Goal: Task Accomplishment & Management: Complete application form

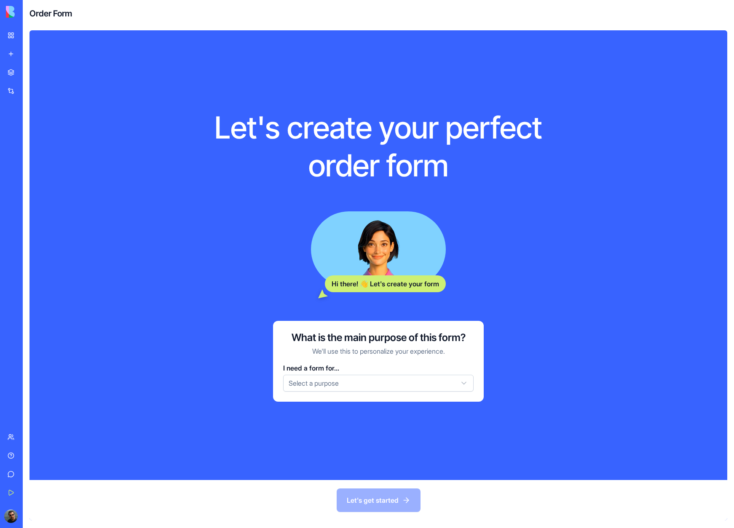
click at [349, 388] on html "BETA My Workspace New app Marketplace Integrations Recent AI Logo Generator TRY…" at bounding box center [367, 264] width 734 height 528
click at [377, 505] on button "Let's get started" at bounding box center [379, 501] width 84 height 24
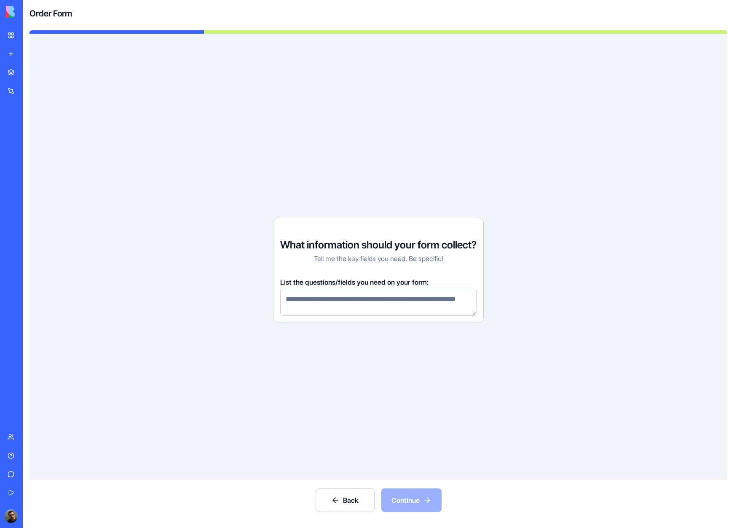
click at [339, 305] on textarea at bounding box center [378, 302] width 196 height 27
type textarea "****"
click at [425, 500] on button "Continue" at bounding box center [411, 501] width 60 height 24
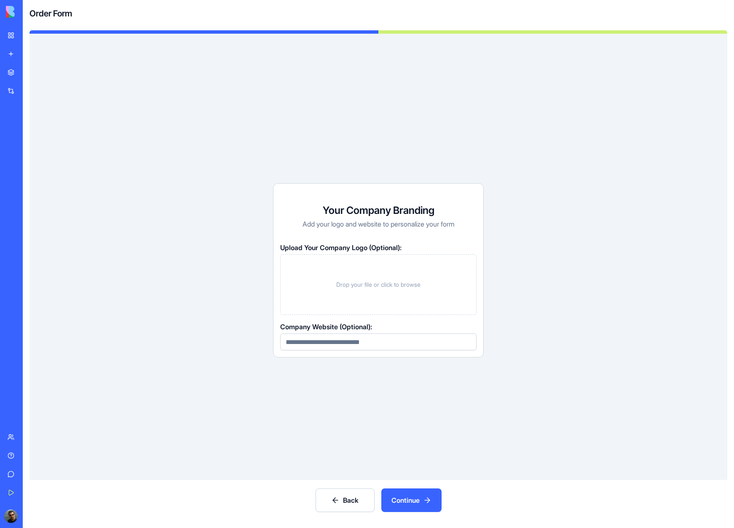
click at [420, 506] on button "Continue" at bounding box center [411, 501] width 60 height 24
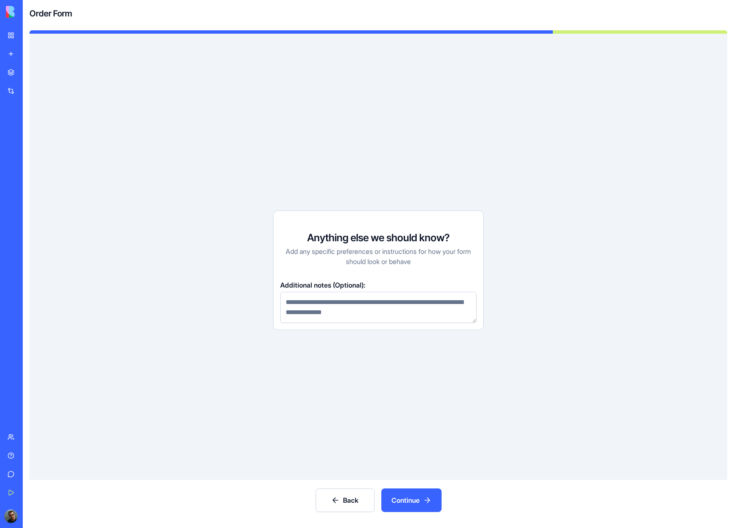
click at [432, 506] on button "Continue" at bounding box center [411, 501] width 60 height 24
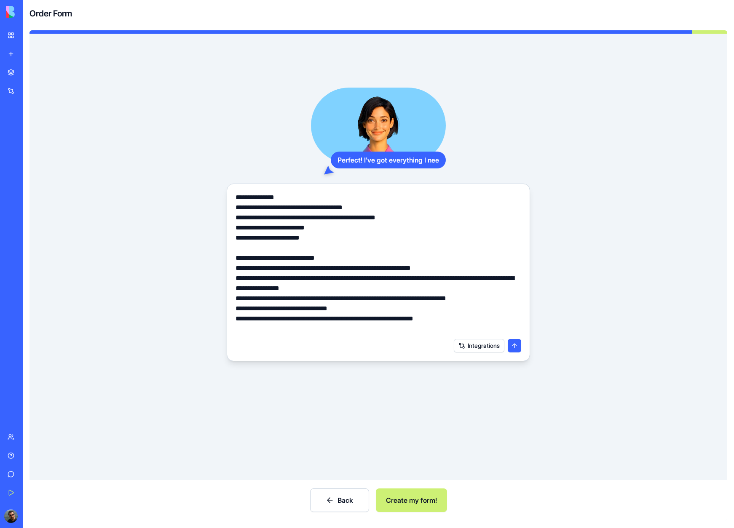
click at [417, 502] on button "Create my form!" at bounding box center [411, 501] width 71 height 24
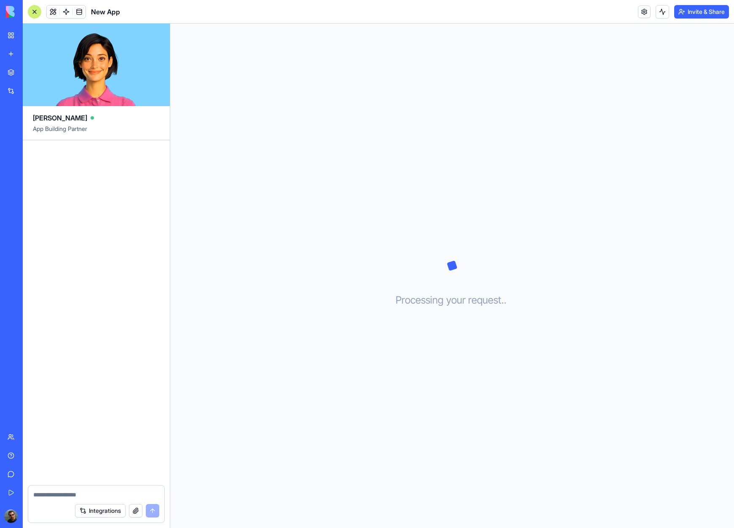
click at [324, 83] on div "Processing your request . . ." at bounding box center [452, 276] width 564 height 505
